Goal: Information Seeking & Learning: Learn about a topic

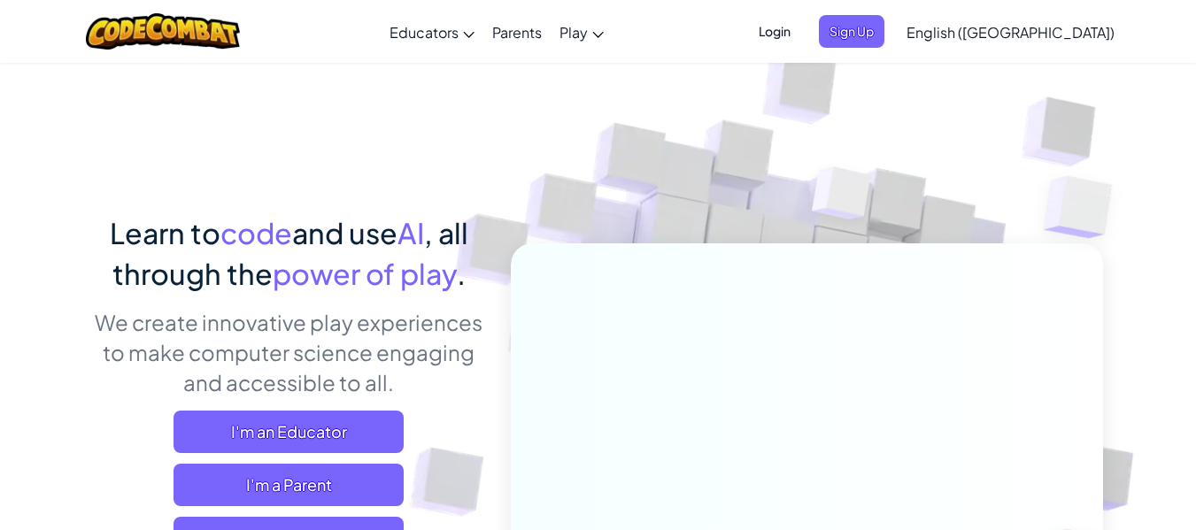
scroll to position [265, 0]
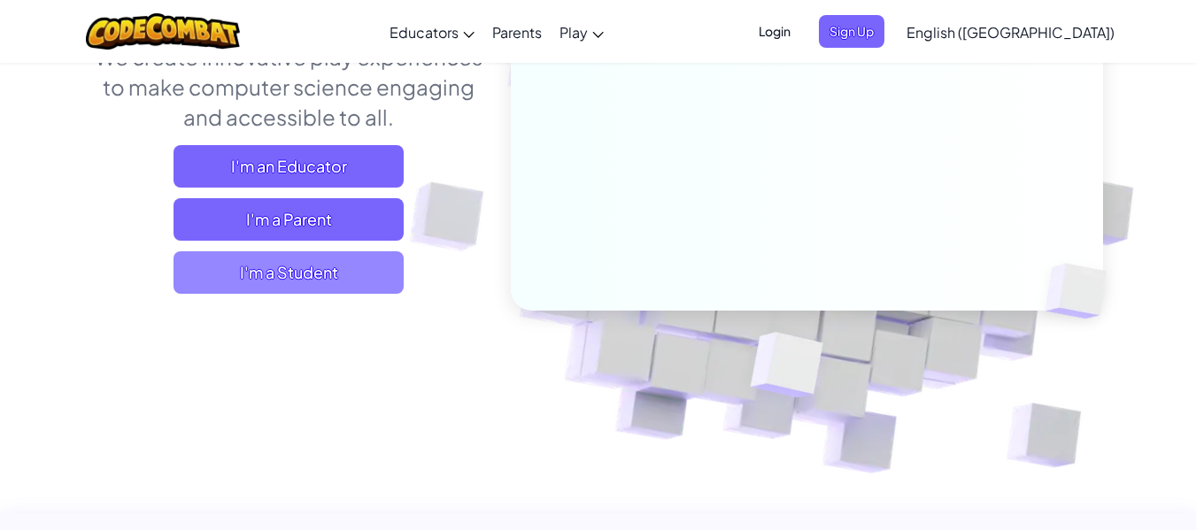
click at [348, 277] on span "I'm a Student" at bounding box center [288, 272] width 230 height 42
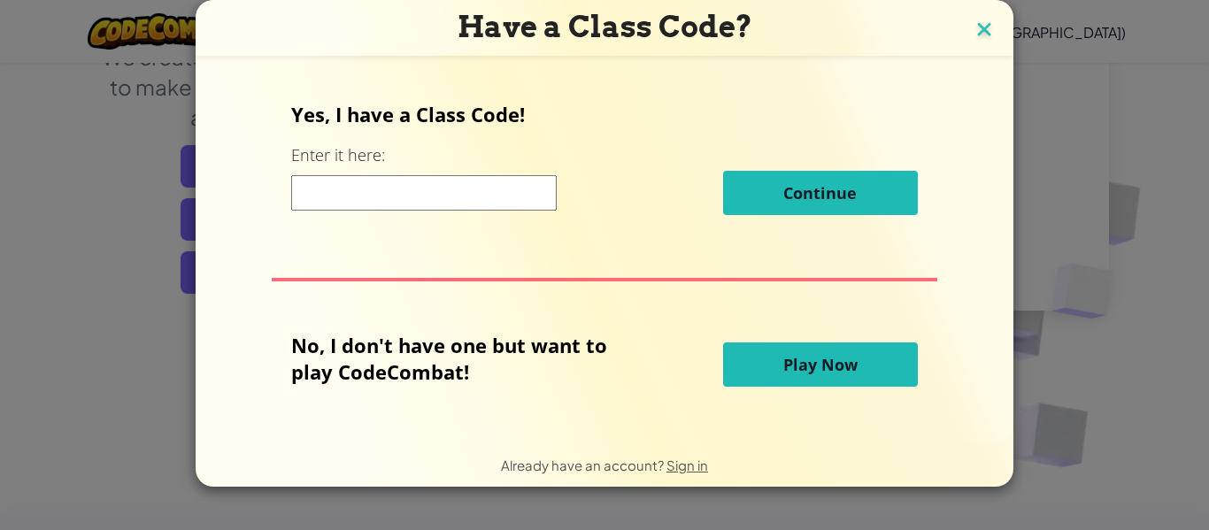
click at [987, 35] on img at bounding box center [984, 31] width 23 height 27
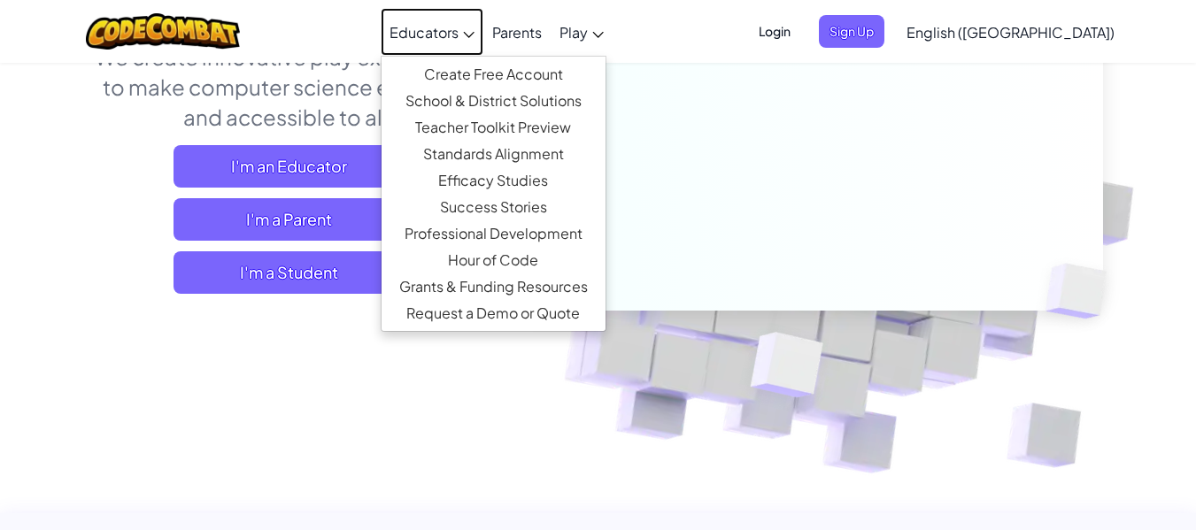
click at [483, 38] on link "Educators" at bounding box center [432, 32] width 103 height 48
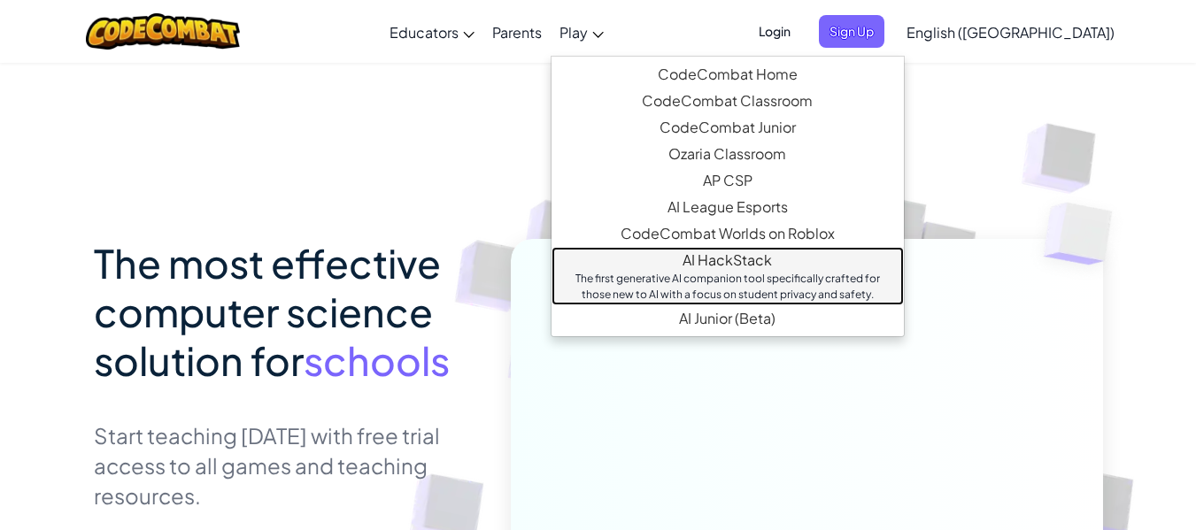
click at [841, 264] on link "AI HackStack The first generative AI companion tool specifically crafted for th…" at bounding box center [727, 276] width 352 height 58
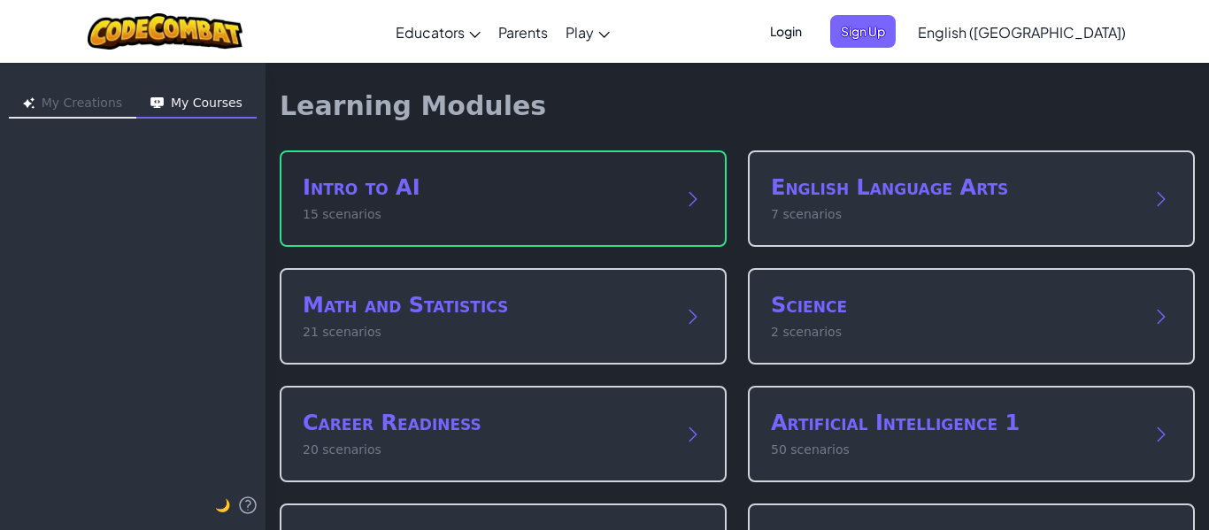
click at [653, 211] on p "15 scenarios" at bounding box center [486, 214] width 366 height 19
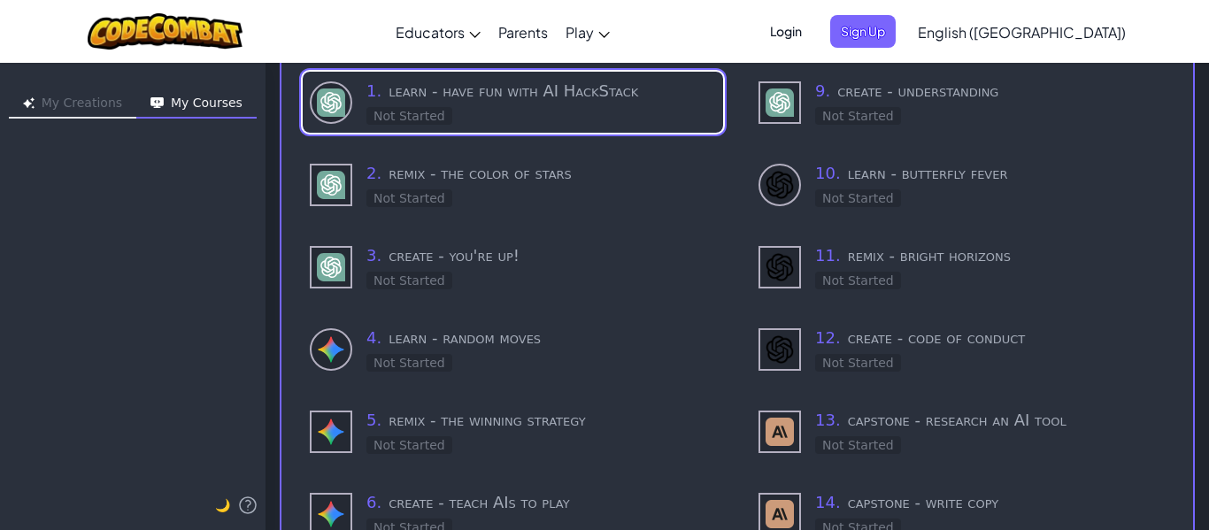
scroll to position [177, 0]
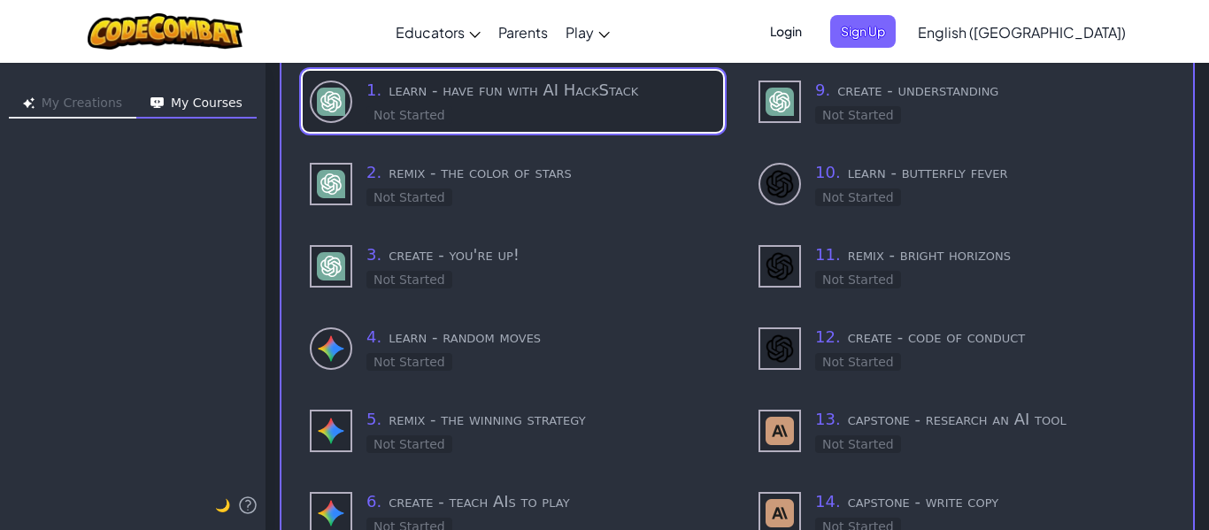
click at [656, 89] on h3 "1 . learn - have fun with AI HackStack" at bounding box center [541, 90] width 350 height 25
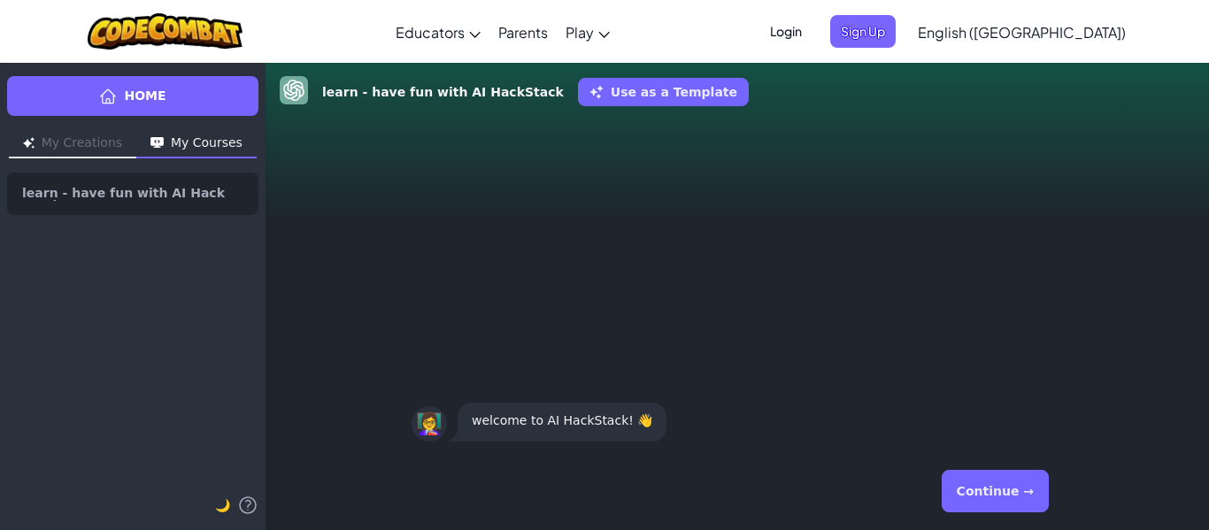
click at [1017, 488] on button "Continue →" at bounding box center [995, 491] width 107 height 42
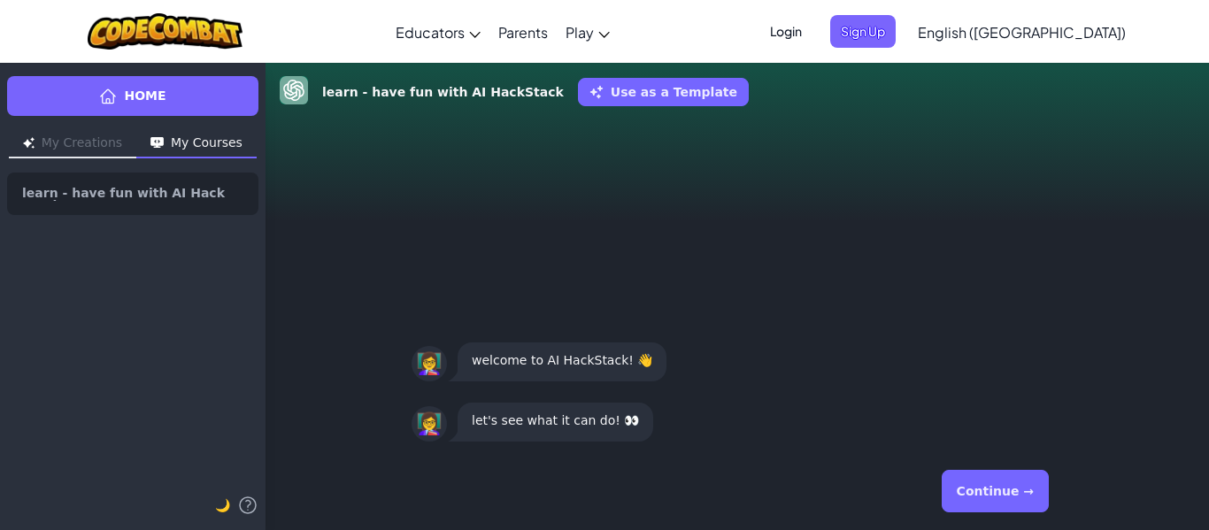
click at [971, 497] on button "Continue →" at bounding box center [995, 491] width 107 height 42
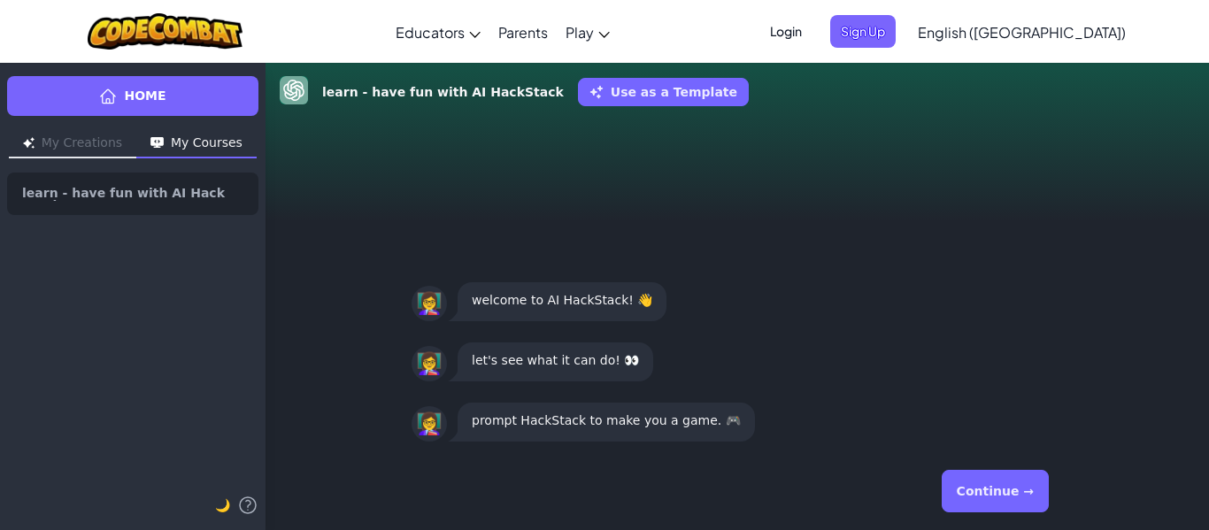
click at [1008, 490] on button "Continue →" at bounding box center [995, 491] width 107 height 42
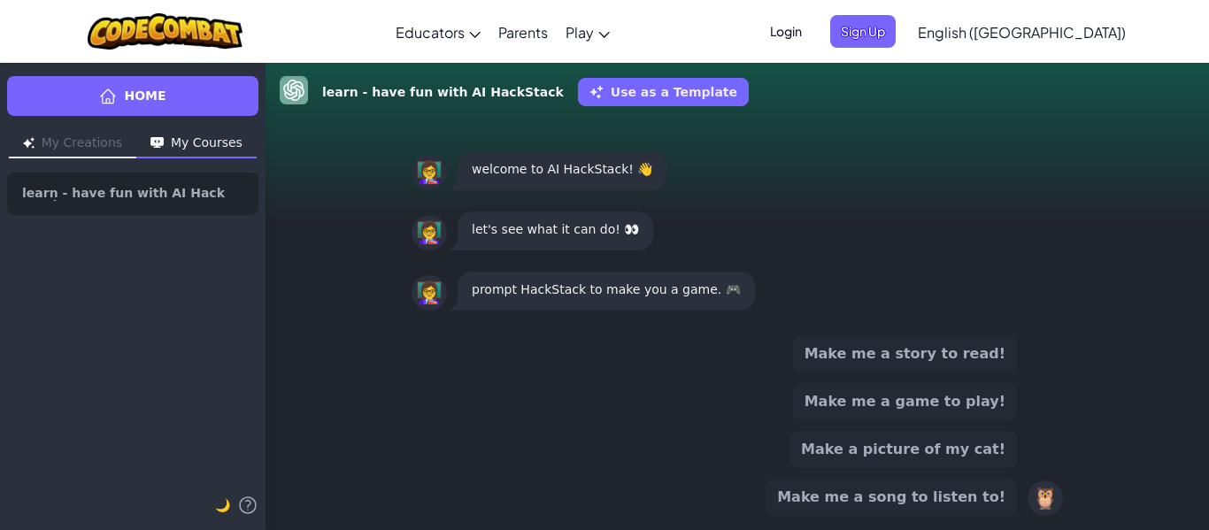
click at [946, 503] on button "Make me a song to listen to!" at bounding box center [891, 497] width 251 height 37
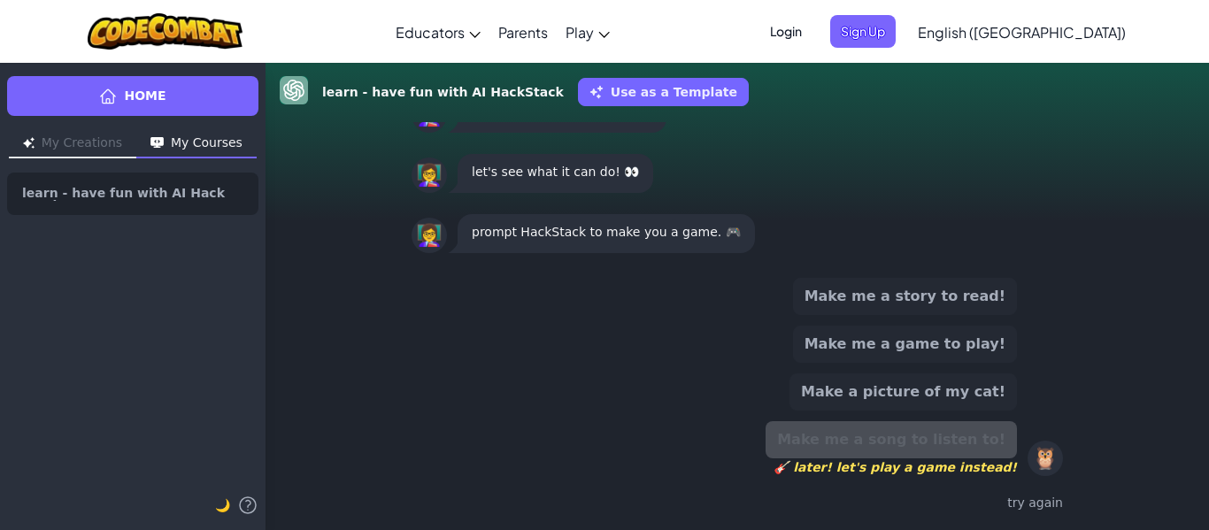
click at [1041, 497] on div "try again" at bounding box center [737, 503] width 651 height 26
click at [1055, 457] on div "🦉" at bounding box center [1044, 458] width 35 height 35
click at [699, 321] on div "Make me a story to read! Make me a game to play! Make a picture of my cat! Make…" at bounding box center [737, 377] width 651 height 198
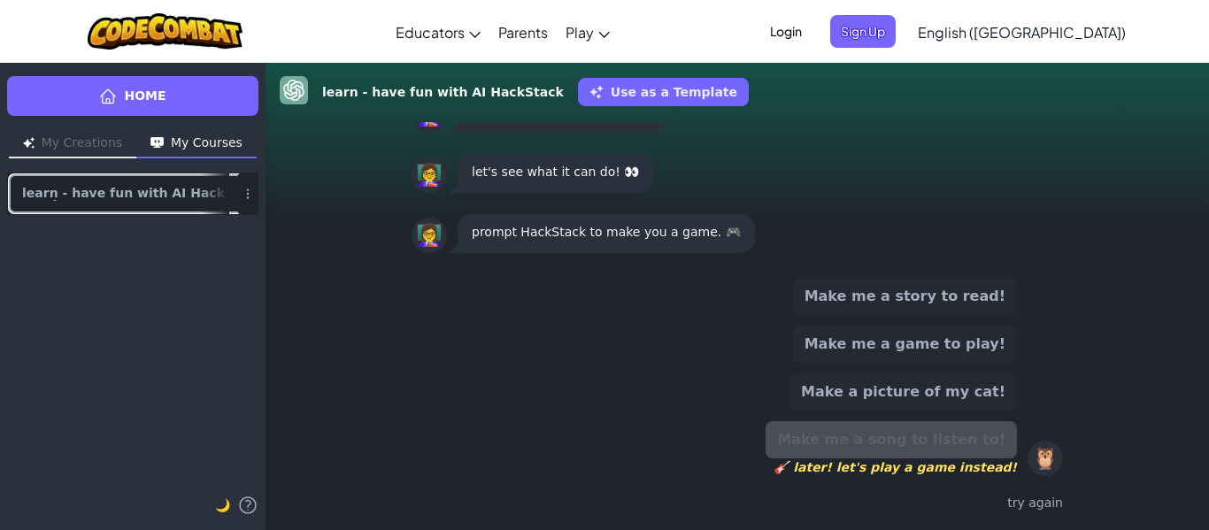
click at [152, 189] on span "learn - have fun with AI HackStack" at bounding box center [125, 194] width 207 height 14
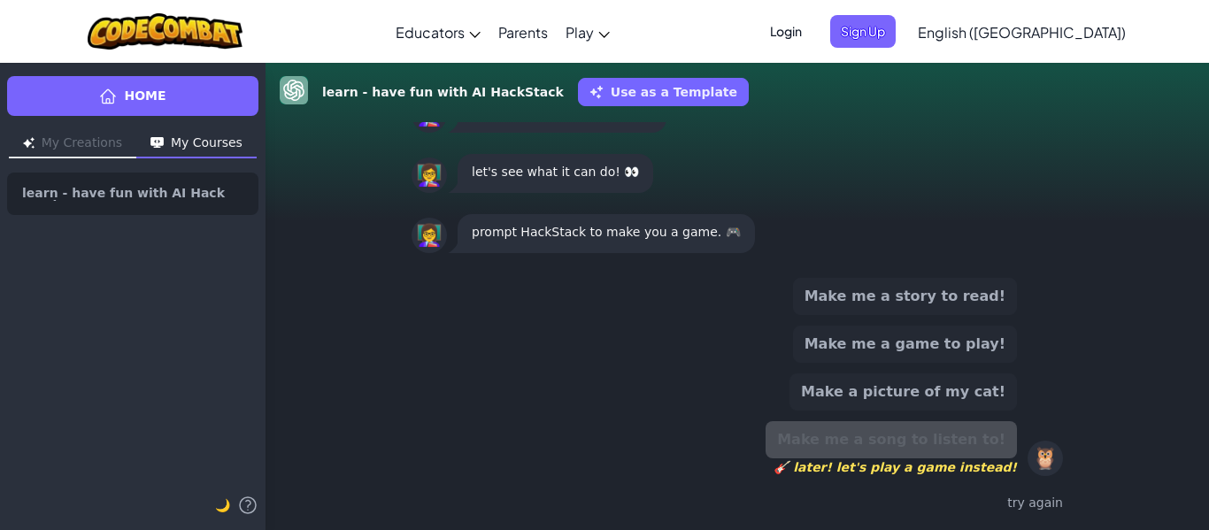
click at [944, 423] on div "Make me a song to listen to! 🎸 later! let's play a game instead!" at bounding box center [891, 448] width 251 height 55
click at [944, 441] on div "Make me a song to listen to! 🎸 later! let's play a game instead!" at bounding box center [891, 448] width 251 height 55
click at [876, 444] on div "Make me a song to listen to! 🎸 later! let's play a game instead!" at bounding box center [891, 448] width 251 height 55
click at [1044, 504] on div "try again" at bounding box center [737, 503] width 651 height 26
click at [183, 145] on button "My Courses" at bounding box center [196, 144] width 120 height 28
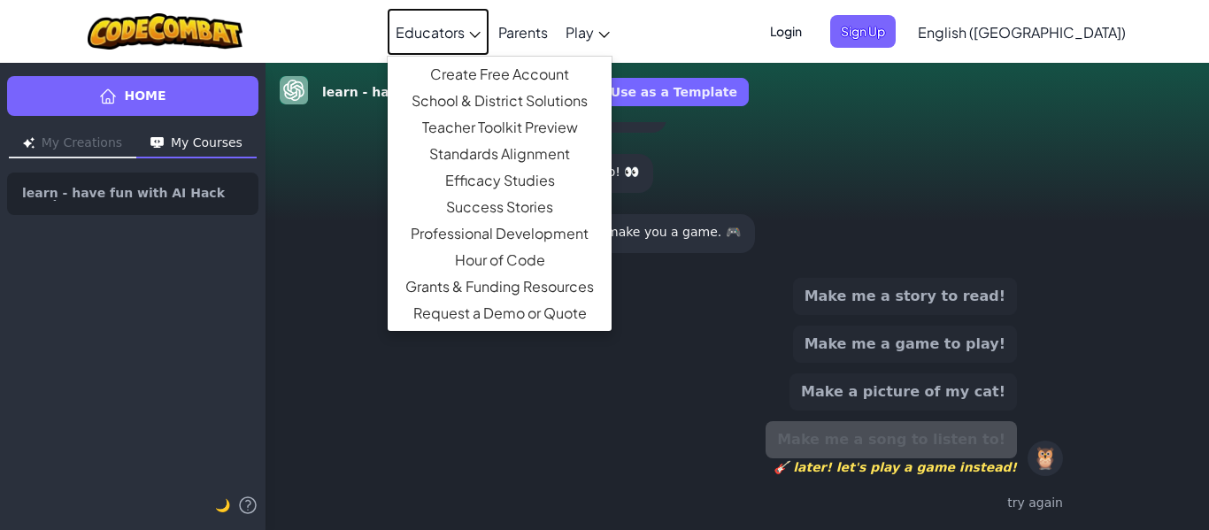
click at [489, 41] on link "Educators" at bounding box center [438, 32] width 103 height 48
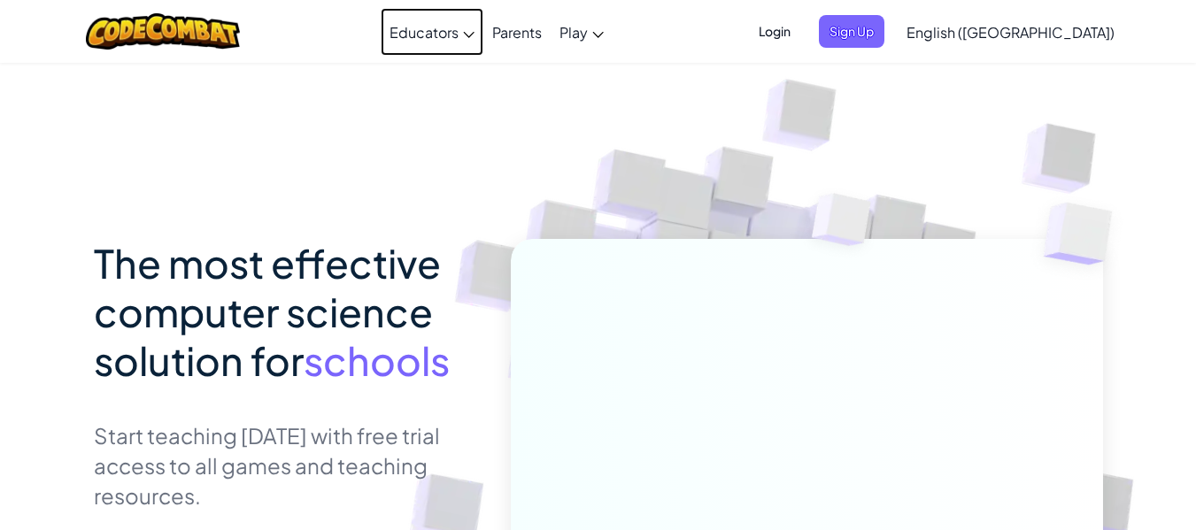
click at [483, 41] on link "Educators" at bounding box center [432, 32] width 103 height 48
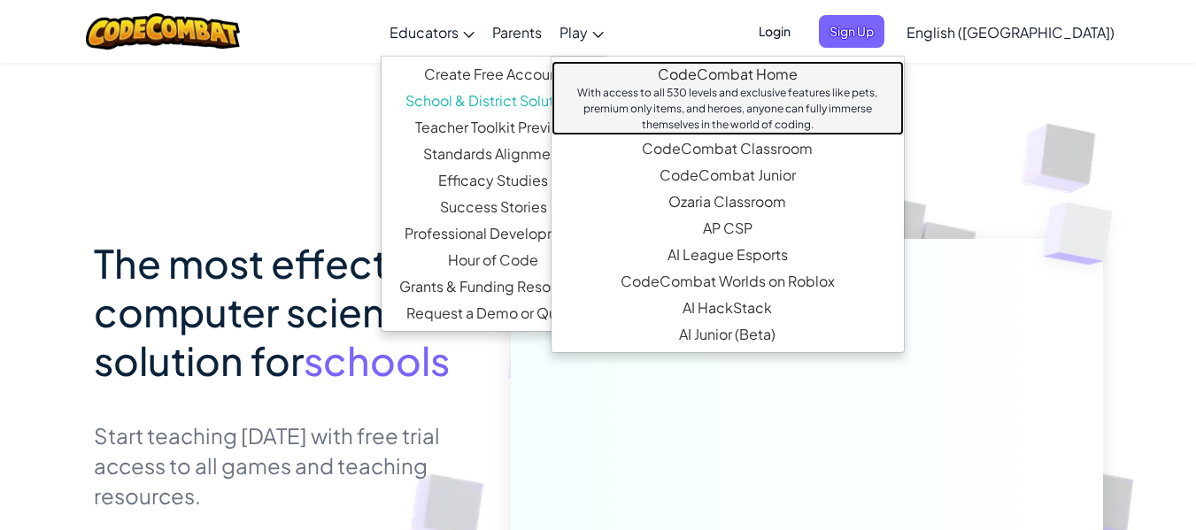
click at [741, 76] on link "CodeCombat Home With access to all 530 levels and exclusive features like pets,…" at bounding box center [727, 98] width 352 height 74
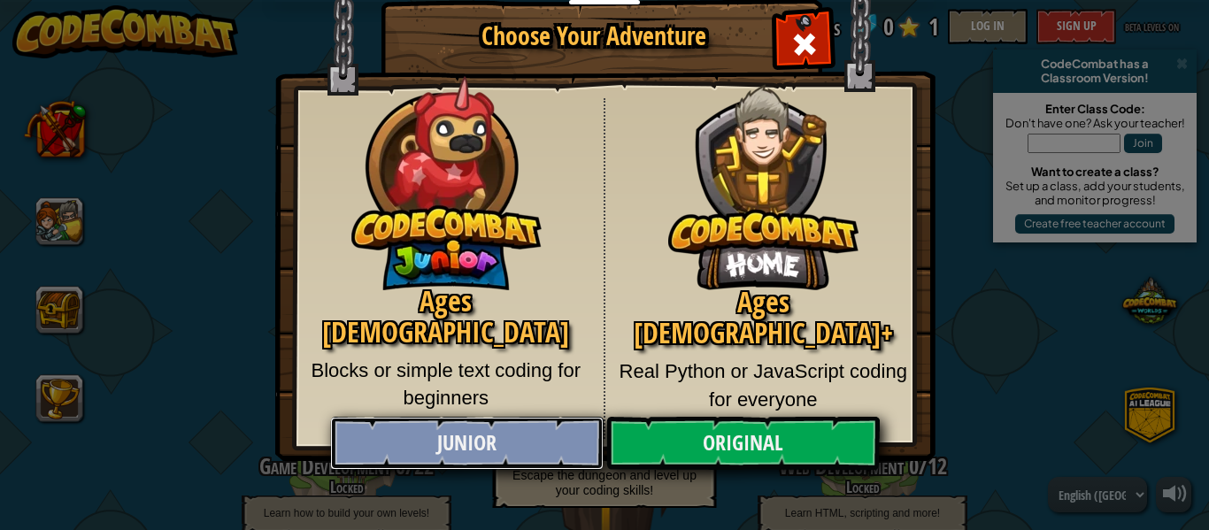
click at [564, 442] on link "Junior" at bounding box center [466, 443] width 273 height 53
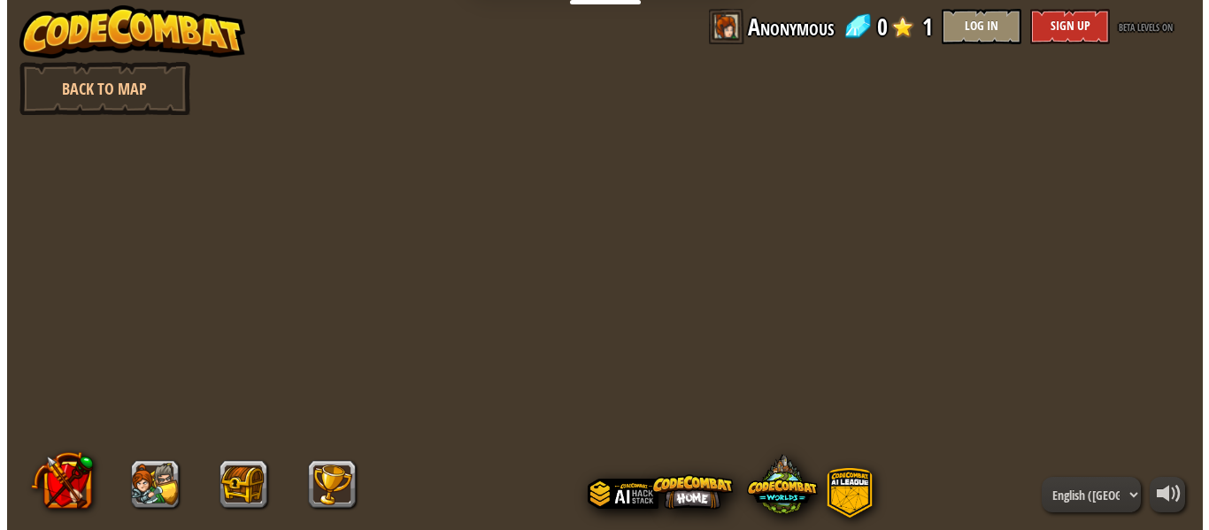
scroll to position [2, 0]
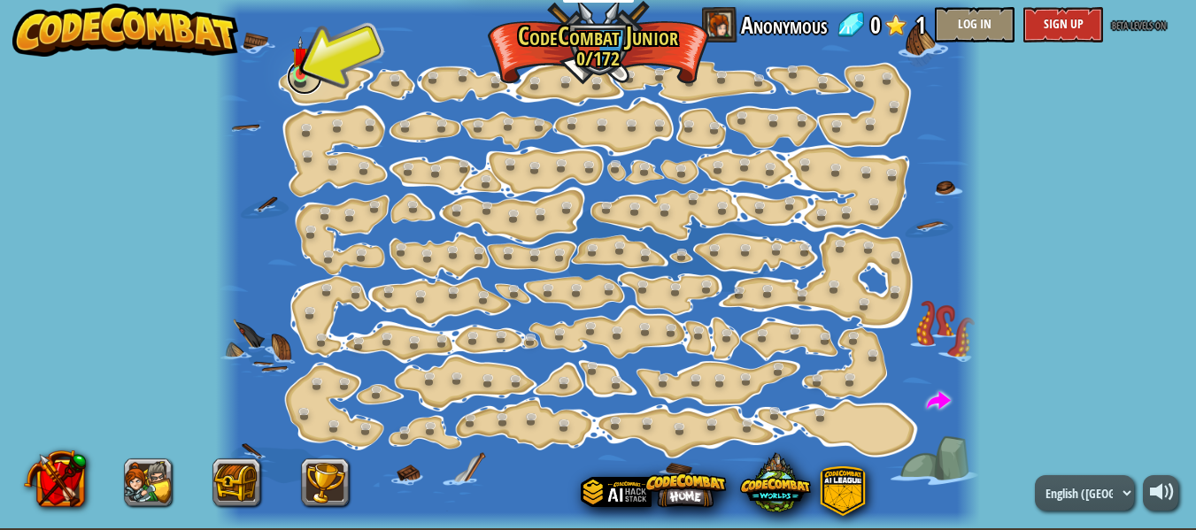
click at [318, 87] on div "Step Change (Locked) Change step arguments. Go Smart (Locked) Now we're really …" at bounding box center [598, 263] width 764 height 530
click at [343, 44] on div at bounding box center [598, 263] width 764 height 530
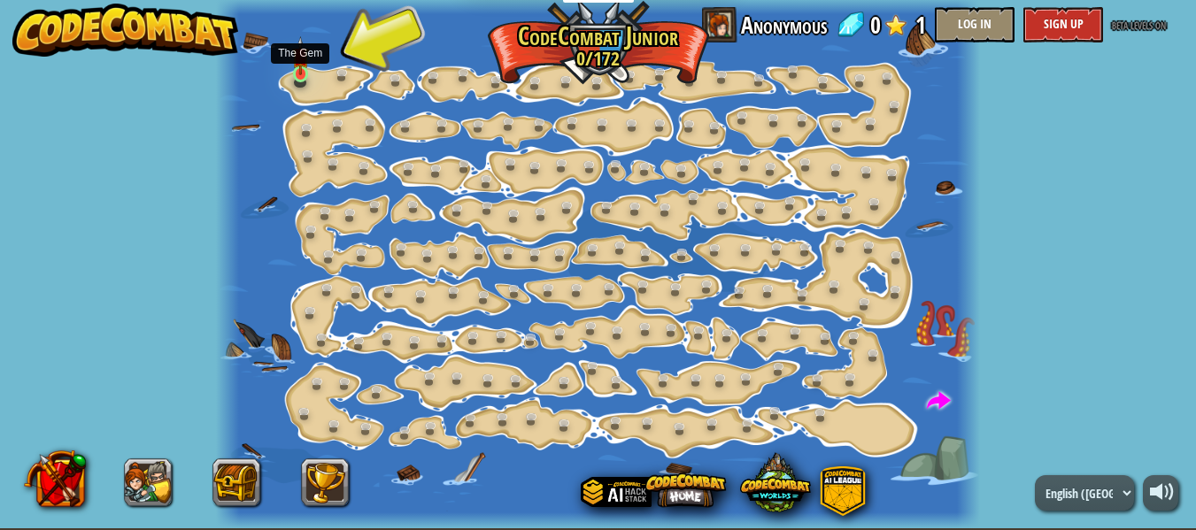
click at [297, 70] on img at bounding box center [300, 55] width 17 height 39
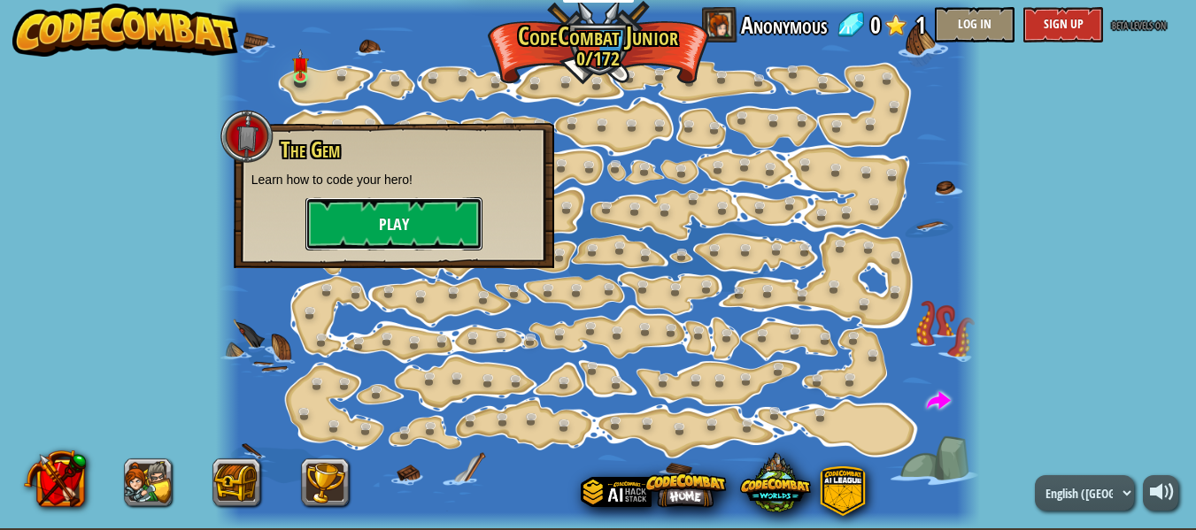
click at [392, 227] on button "Play" at bounding box center [393, 223] width 177 height 53
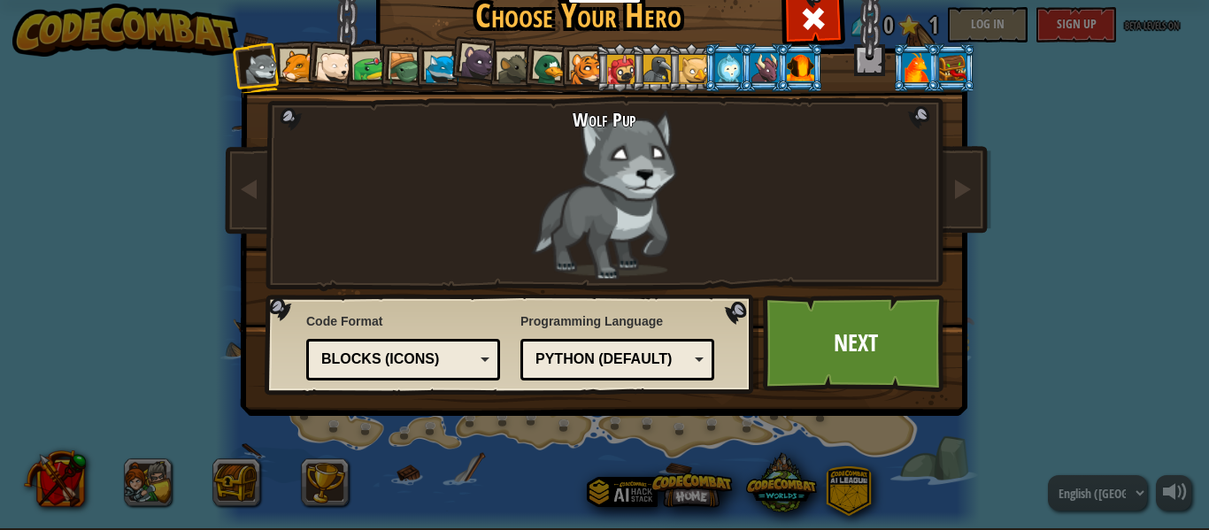
click at [618, 369] on div "Python (Default)" at bounding box center [611, 360] width 153 height 20
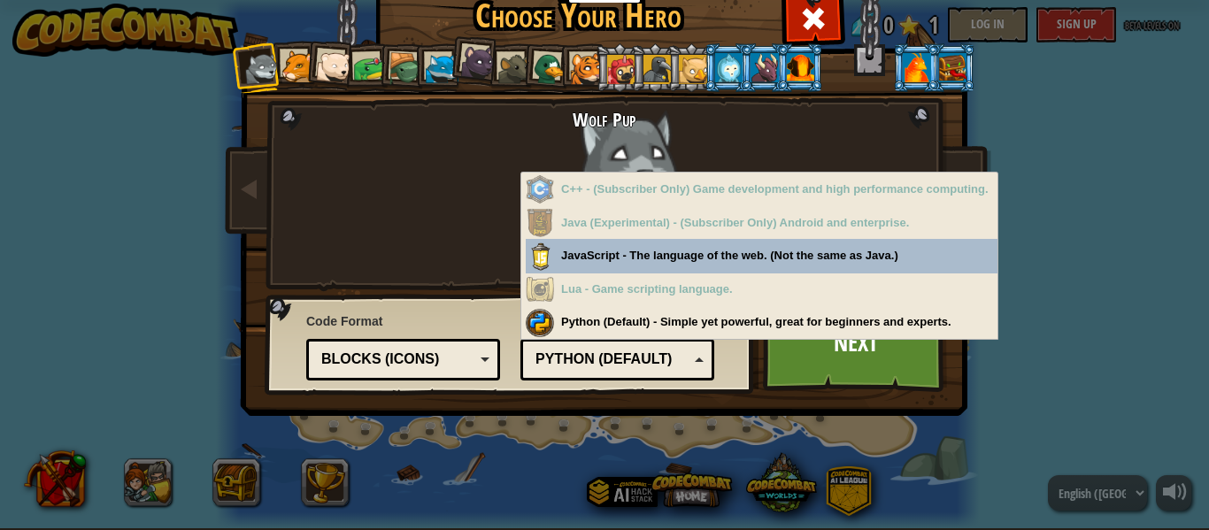
click at [618, 369] on div "Python (Default)" at bounding box center [611, 360] width 153 height 20
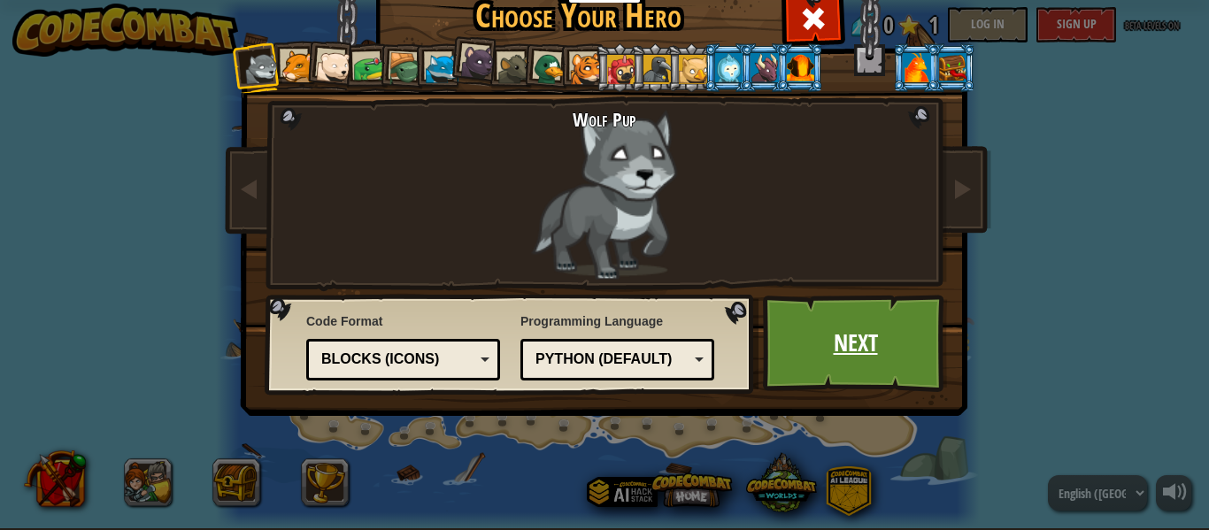
click at [811, 358] on link "Next" at bounding box center [855, 343] width 185 height 97
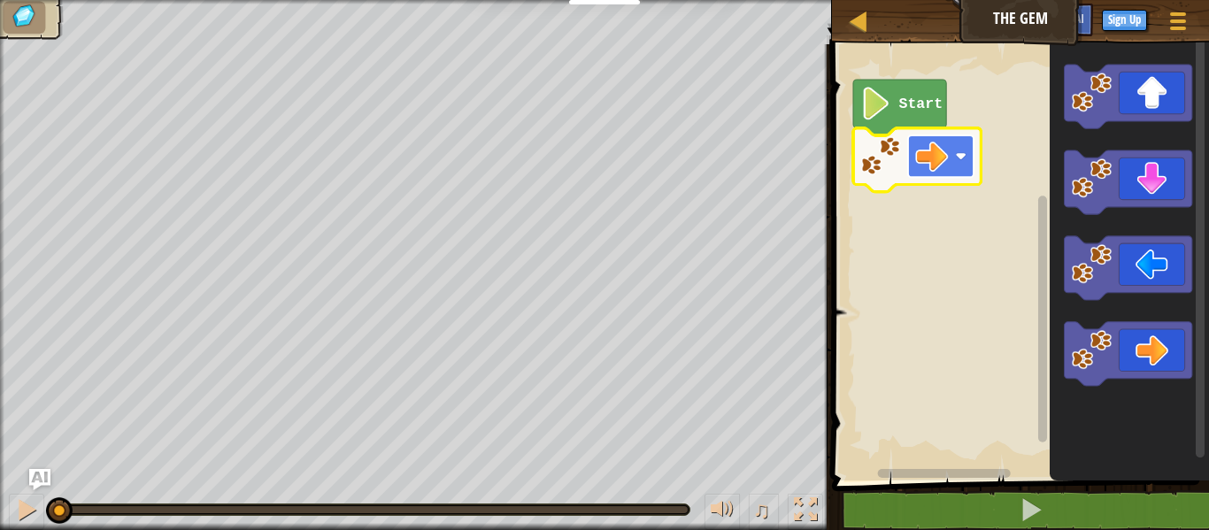
click at [935, 165] on image "Blockly Workspace" at bounding box center [931, 156] width 33 height 33
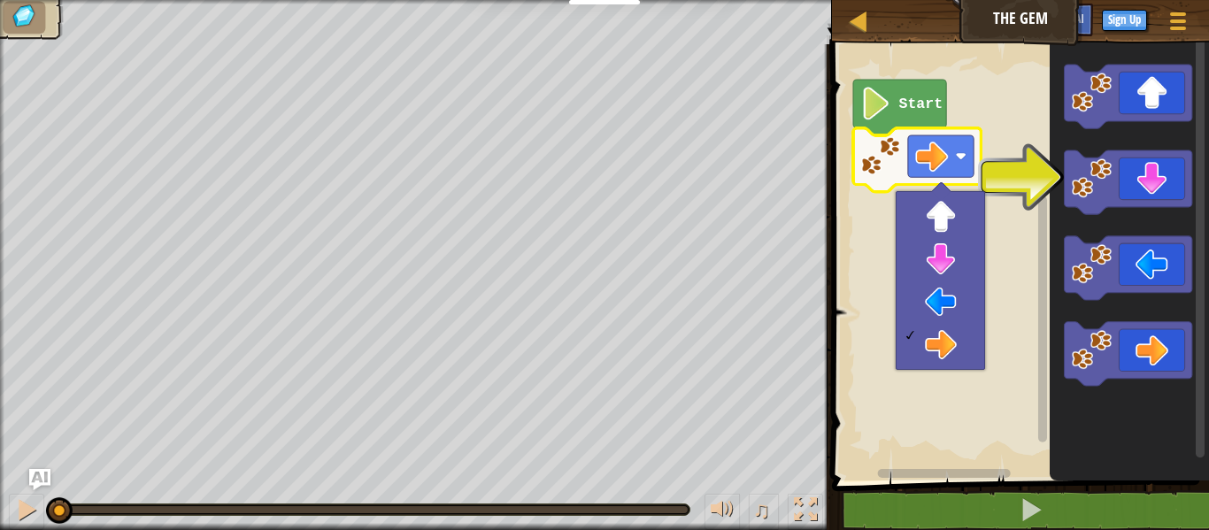
click at [870, 230] on rect "Blockly Workspace" at bounding box center [1018, 257] width 382 height 445
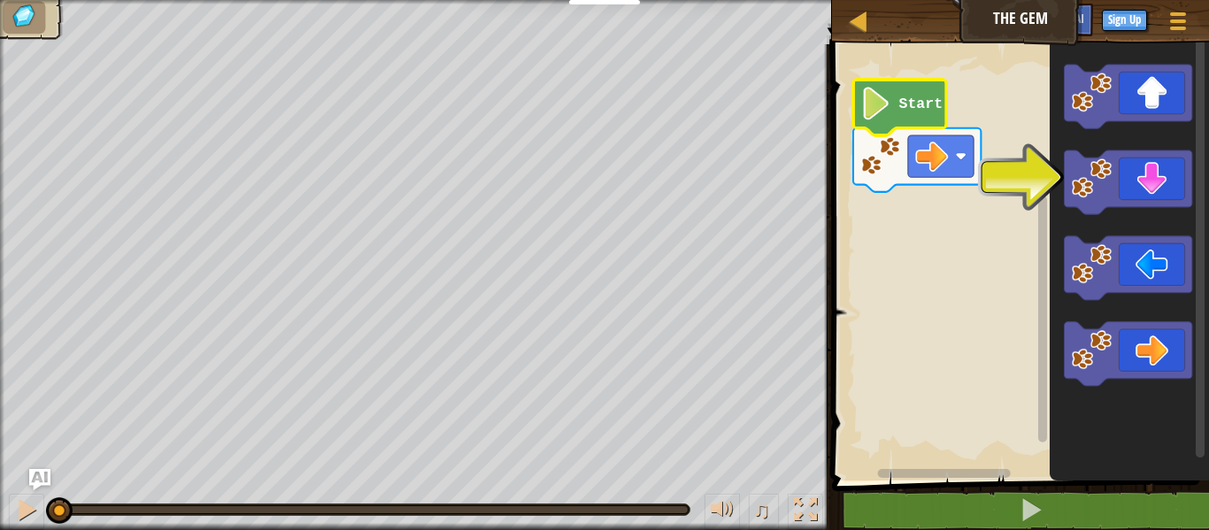
click at [874, 96] on image "Blockly Workspace" at bounding box center [875, 103] width 31 height 33
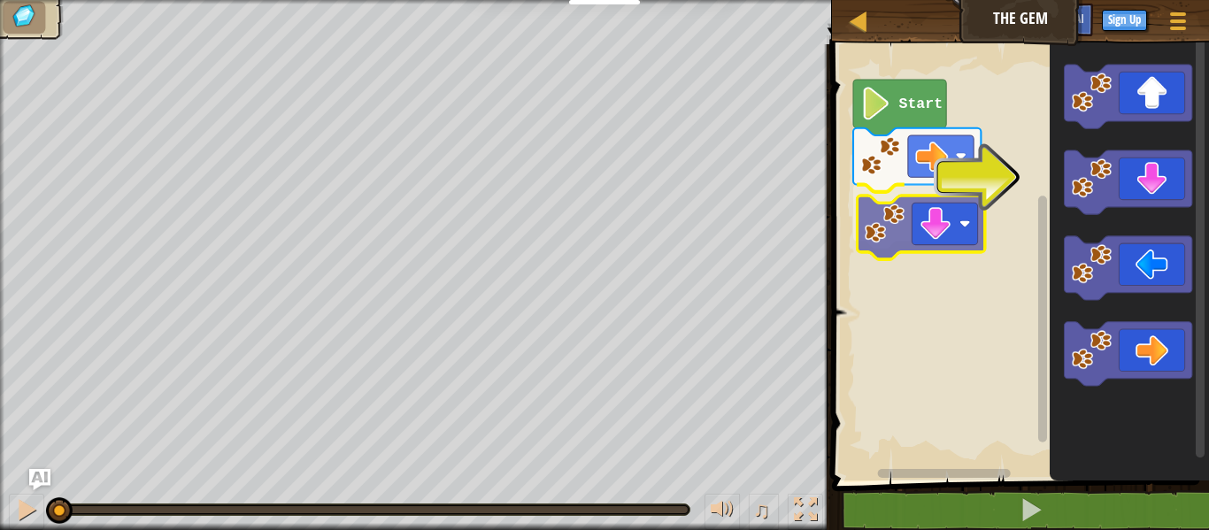
click at [896, 227] on div "Start" at bounding box center [1018, 257] width 382 height 445
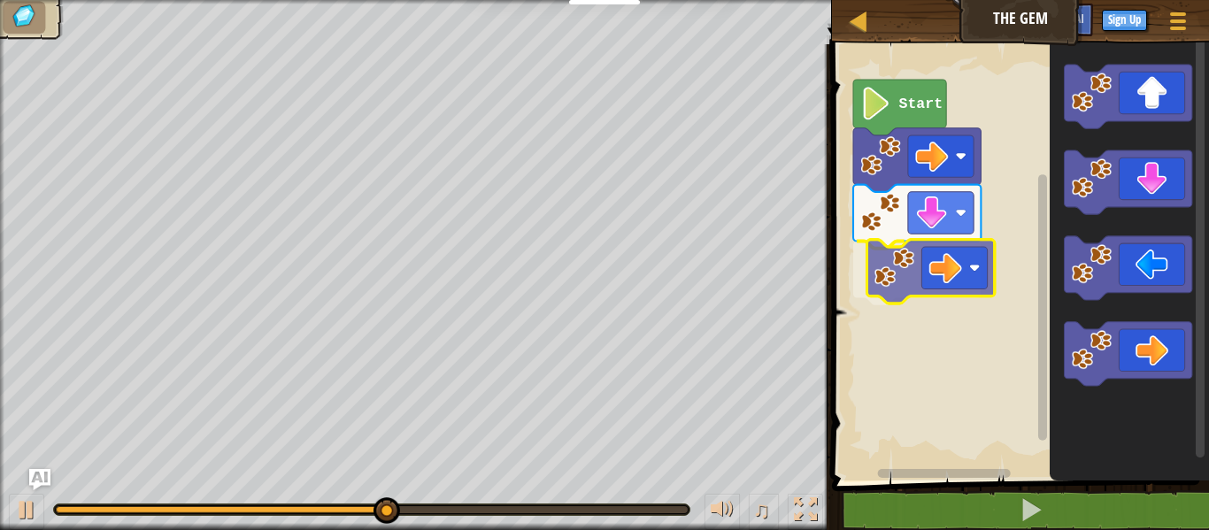
click at [905, 271] on div "Start" at bounding box center [1018, 257] width 382 height 445
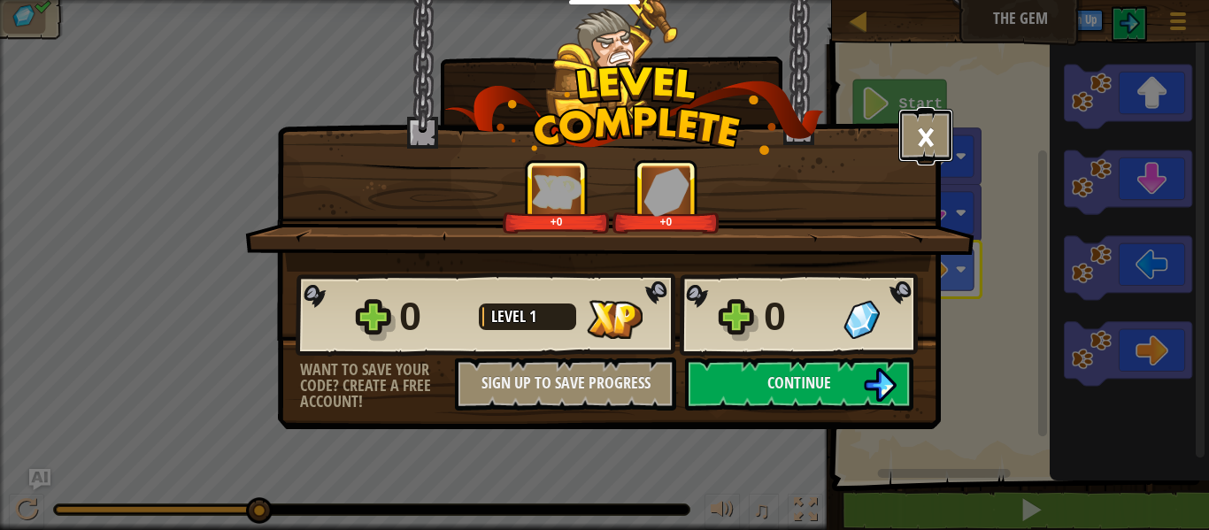
click at [943, 131] on button "×" at bounding box center [925, 135] width 55 height 53
